Goal: Information Seeking & Learning: Understand process/instructions

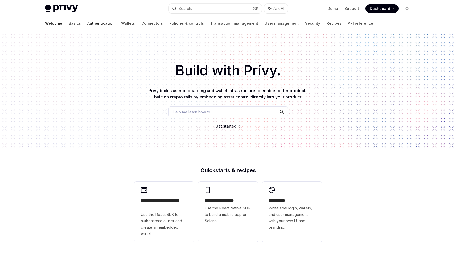
click at [87, 25] on link "Authentication" at bounding box center [100, 23] width 27 height 13
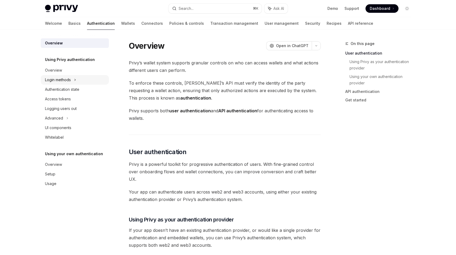
click at [80, 76] on div "Login methods" at bounding box center [75, 80] width 68 height 10
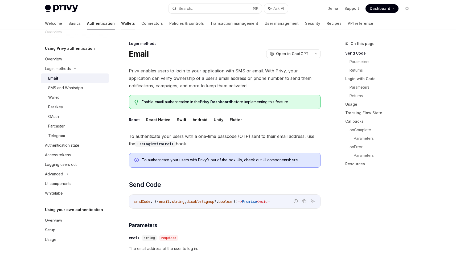
click at [121, 22] on link "Wallets" at bounding box center [128, 23] width 14 height 13
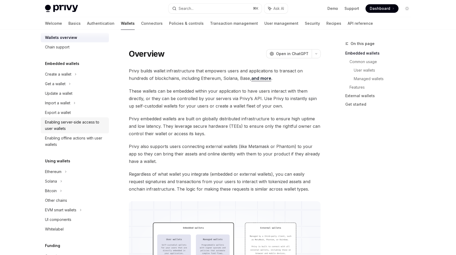
scroll to position [11, 0]
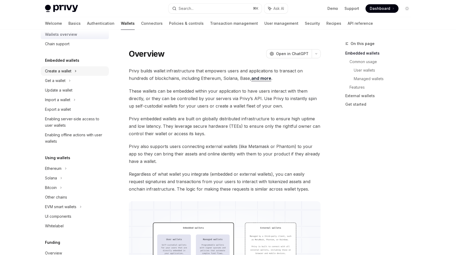
click at [79, 74] on div "Create a wallet" at bounding box center [75, 71] width 68 height 10
type textarea "*"
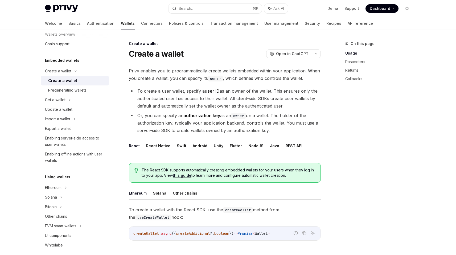
click at [290, 106] on li "To create a user wallet, specify a user ID as an owner of the wallet. This ensu…" at bounding box center [225, 98] width 192 height 22
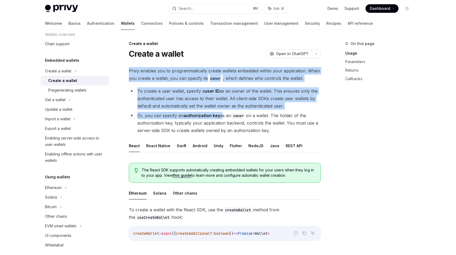
drag, startPoint x: 221, startPoint y: 115, endPoint x: 128, endPoint y: 70, distance: 103.5
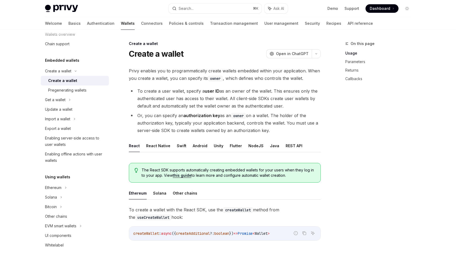
click at [278, 129] on li "Or, you can specify an authorization key as an owner on a wallet. The holder of…" at bounding box center [225, 123] width 192 height 22
drag, startPoint x: 277, startPoint y: 130, endPoint x: 123, endPoint y: 69, distance: 165.7
click at [191, 127] on li "Or, you can specify an authorization key as an owner on a wallet. The holder of…" at bounding box center [225, 123] width 192 height 22
click at [280, 132] on li "Or, you can specify an authorization key as an owner on a wallet. The holder of…" at bounding box center [225, 123] width 192 height 22
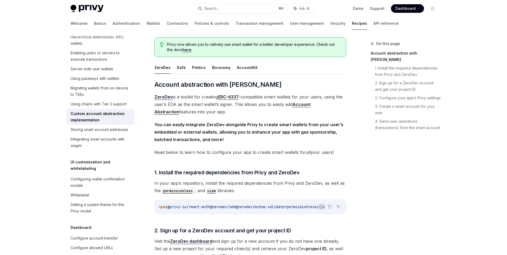
scroll to position [150, 0]
click at [146, 25] on link "Wallets" at bounding box center [153, 23] width 14 height 13
type textarea "*"
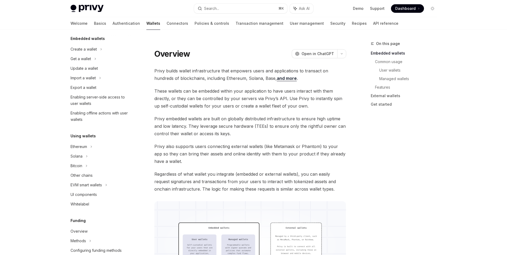
scroll to position [40, 0]
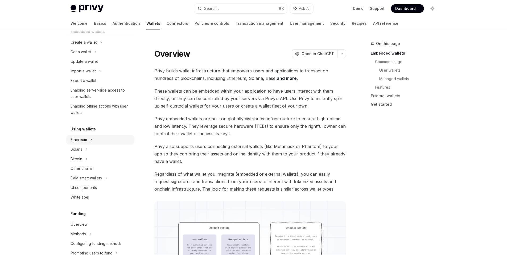
click at [104, 139] on div "Ethereum" at bounding box center [100, 140] width 68 height 10
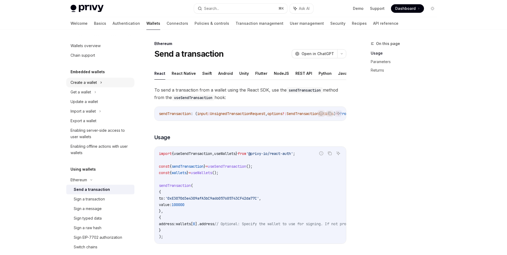
click at [109, 82] on div "Create a wallet" at bounding box center [100, 83] width 68 height 10
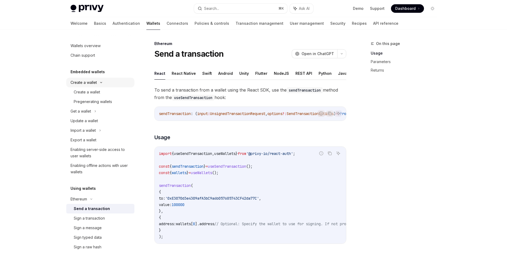
type textarea "*"
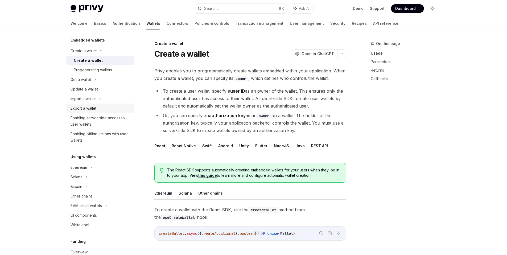
scroll to position [44, 0]
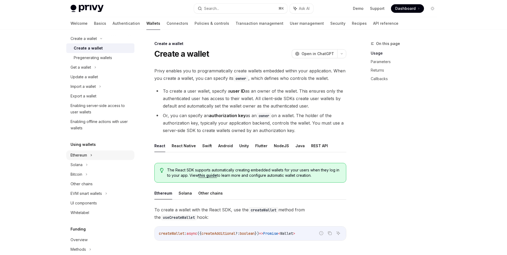
click at [93, 153] on div "Ethereum" at bounding box center [100, 155] width 68 height 10
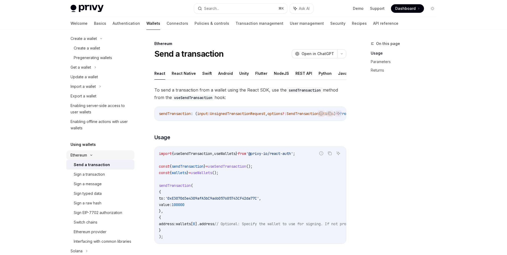
click at [93, 153] on div "Ethereum" at bounding box center [100, 155] width 68 height 10
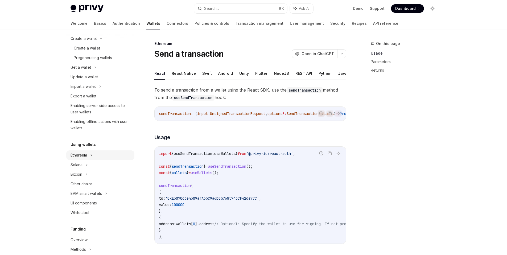
scroll to position [125, 0]
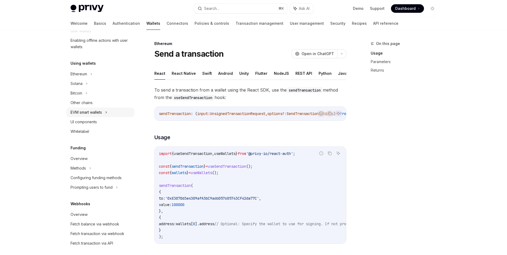
click at [102, 110] on div "EVM smart wallets" at bounding box center [85, 112] width 31 height 6
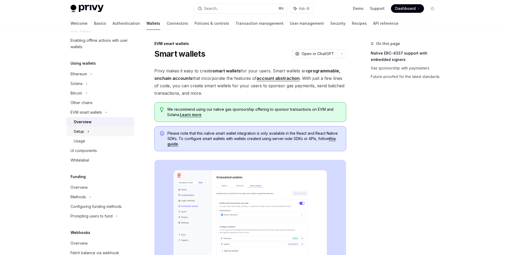
click at [114, 131] on div "Setup" at bounding box center [100, 132] width 68 height 10
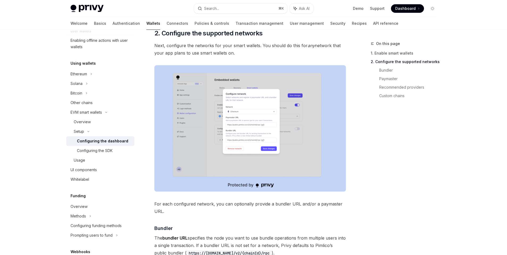
scroll to position [261, 0]
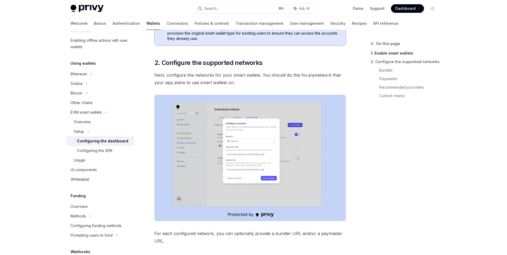
click at [244, 146] on img at bounding box center [250, 158] width 192 height 126
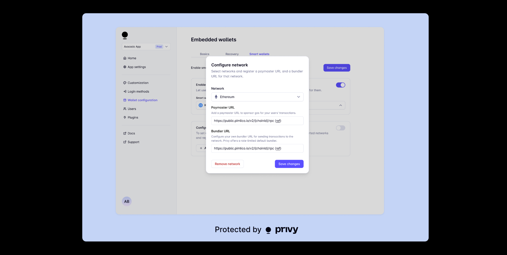
click at [454, 103] on div at bounding box center [253, 127] width 507 height 255
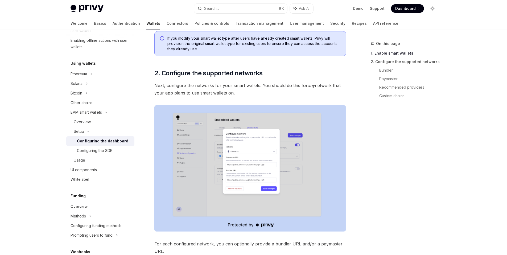
scroll to position [14, 0]
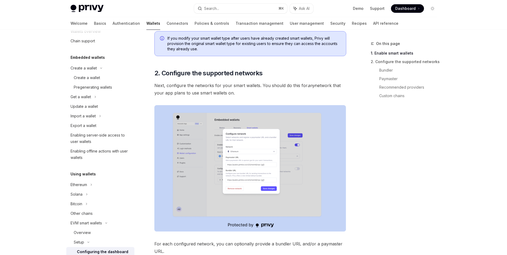
click at [284, 165] on img at bounding box center [250, 168] width 192 height 126
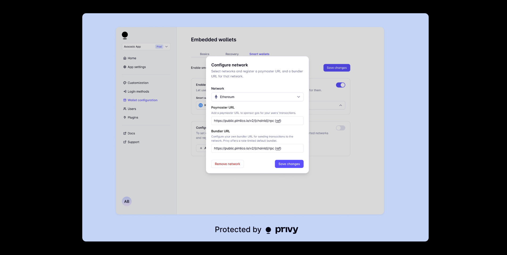
click at [467, 156] on div at bounding box center [253, 127] width 507 height 255
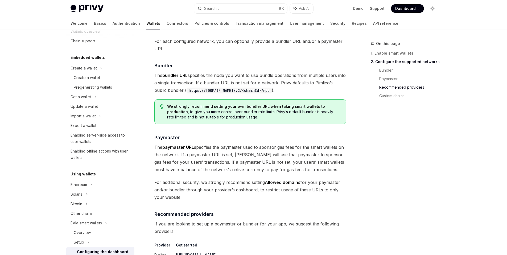
scroll to position [650, 0]
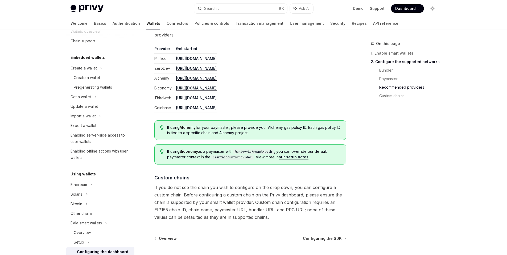
drag, startPoint x: 257, startPoint y: 132, endPoint x: 161, endPoint y: 127, distance: 95.9
click at [161, 127] on div "If using Alchemy for your paymaster, please provide your Alchemy gas policy ID.…" at bounding box center [250, 130] width 192 height 20
click at [294, 135] on span "If using Alchemy for your paymaster, please provide your Alchemy gas policy ID.…" at bounding box center [253, 130] width 173 height 11
drag, startPoint x: 265, startPoint y: 135, endPoint x: 297, endPoint y: 125, distance: 33.3
click at [297, 125] on span "If using Alchemy for your paymaster, please provide your Alchemy gas policy ID.…" at bounding box center [253, 130] width 173 height 11
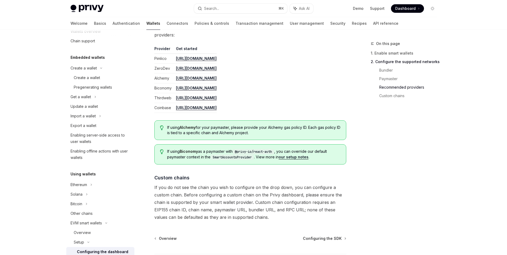
click at [311, 136] on div "If using Alchemy for your paymaster, please provide your Alchemy gas policy ID.…" at bounding box center [250, 130] width 192 height 20
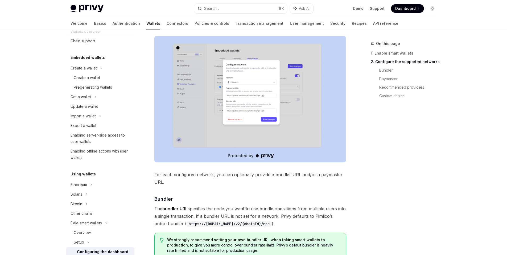
scroll to position [291, 0]
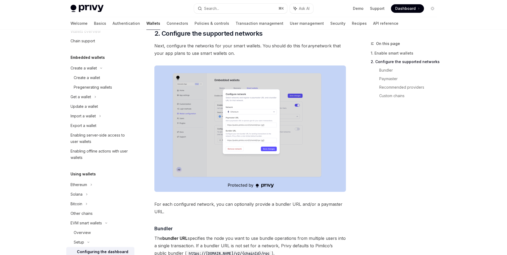
click at [287, 156] on img at bounding box center [250, 128] width 192 height 126
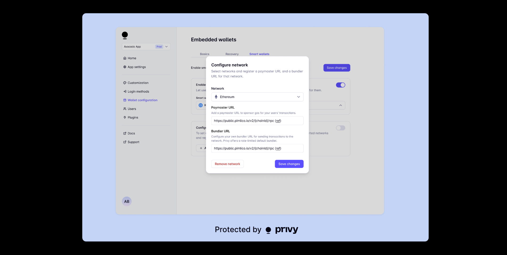
click at [11, 185] on div at bounding box center [253, 127] width 507 height 255
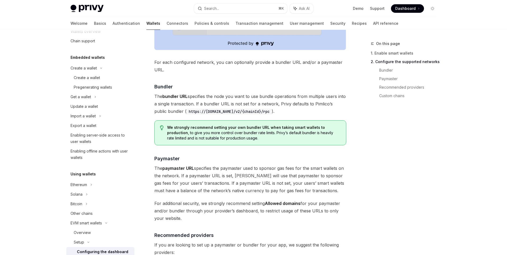
scroll to position [311, 0]
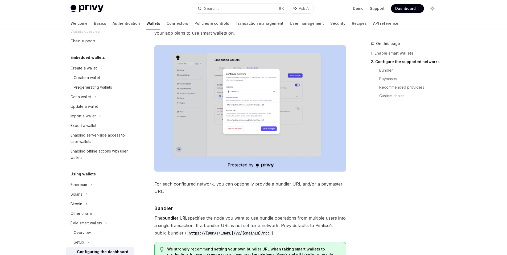
click at [407, 10] on span "Dashboard" at bounding box center [405, 8] width 20 height 5
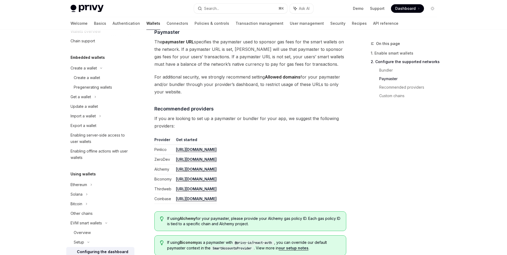
scroll to position [588, 0]
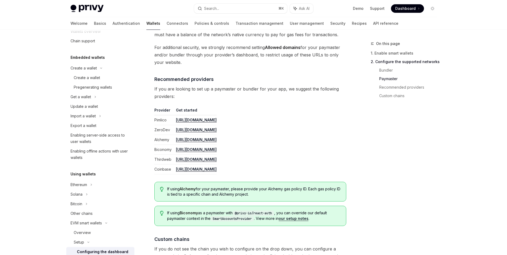
type textarea "*"
